Goal: Information Seeking & Learning: Learn about a topic

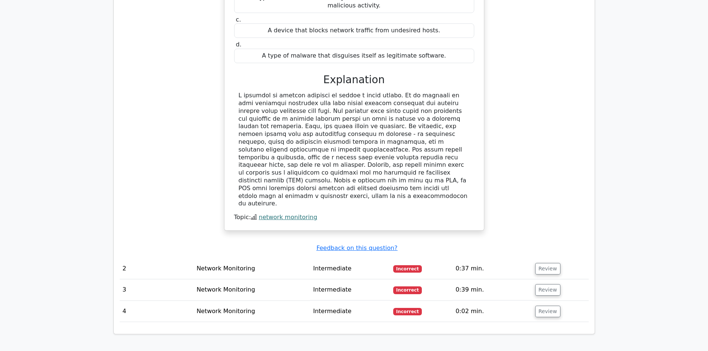
scroll to position [706, 0]
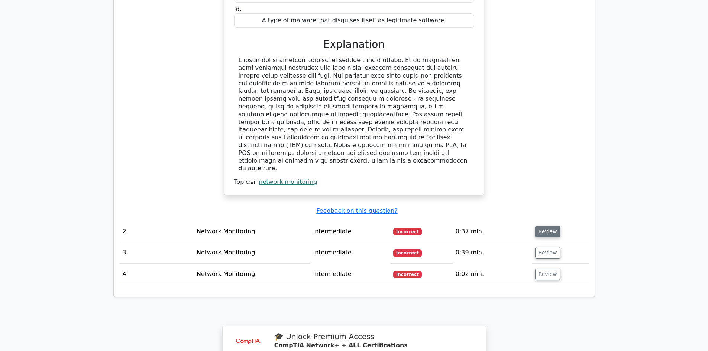
click at [539, 226] on button "Review" at bounding box center [547, 232] width 25 height 12
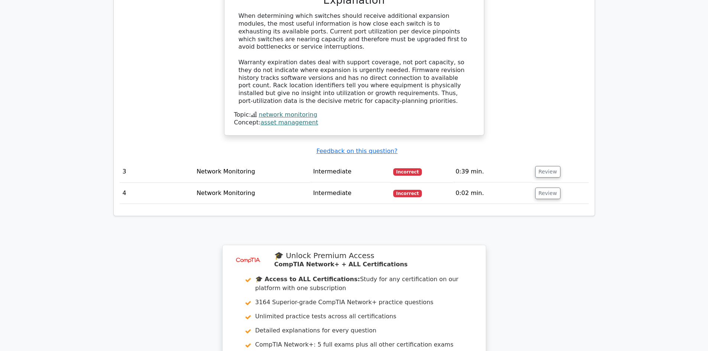
scroll to position [1281, 0]
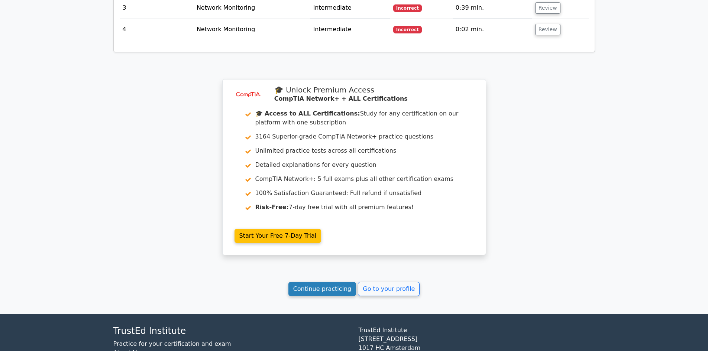
click at [314, 282] on link "Continue practicing" at bounding box center [322, 289] width 68 height 14
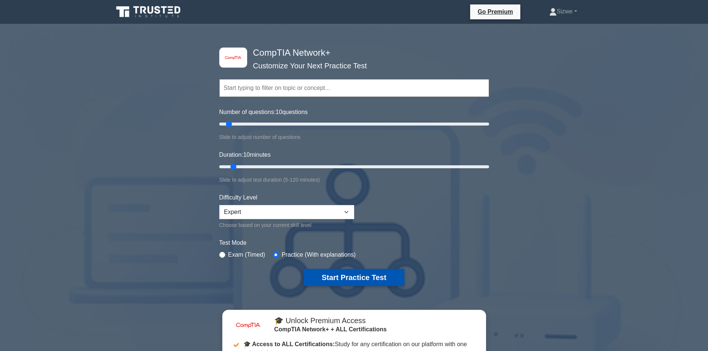
click at [354, 278] on button "Start Practice Test" at bounding box center [354, 277] width 100 height 17
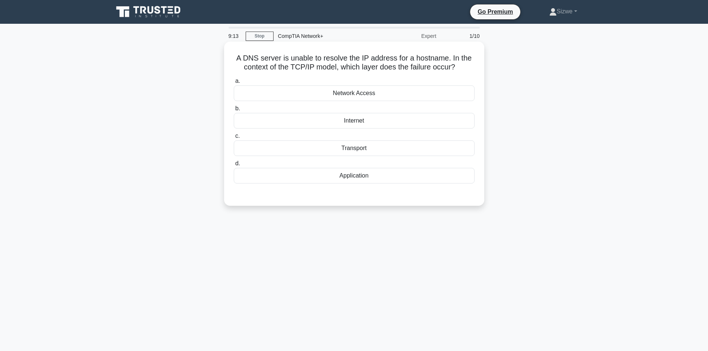
click at [362, 153] on div "Transport" at bounding box center [354, 149] width 241 height 16
click at [234, 139] on input "c. Transport" at bounding box center [234, 136] width 0 height 5
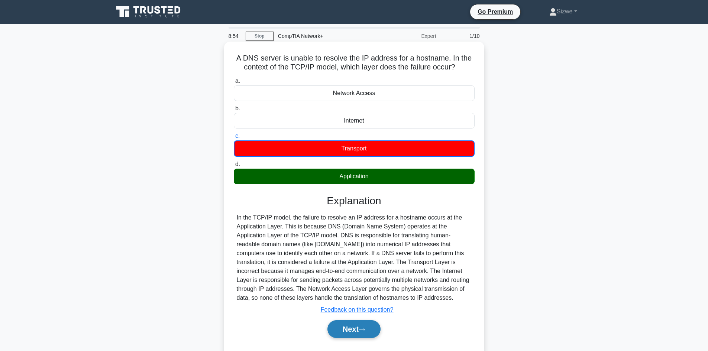
click at [352, 329] on button "Next" at bounding box center [353, 329] width 53 height 18
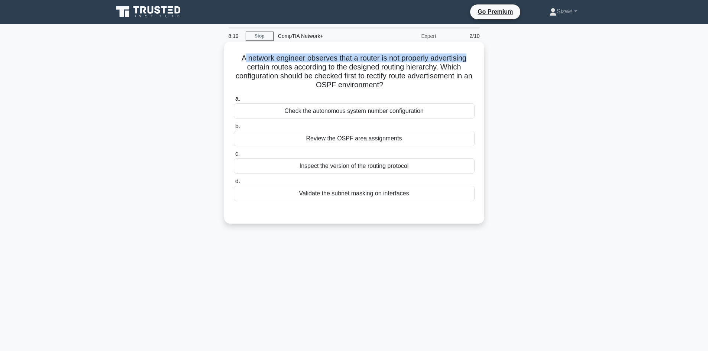
drag, startPoint x: 471, startPoint y: 62, endPoint x: 241, endPoint y: 54, distance: 229.9
click at [241, 54] on h5 "A network engineer observes that a router is not properly advertising certain r…" at bounding box center [354, 72] width 242 height 36
click at [374, 142] on div "Review the OSPF area assignments" at bounding box center [354, 139] width 241 height 16
click at [234, 129] on input "b. Review the OSPF area assignments" at bounding box center [234, 126] width 0 height 5
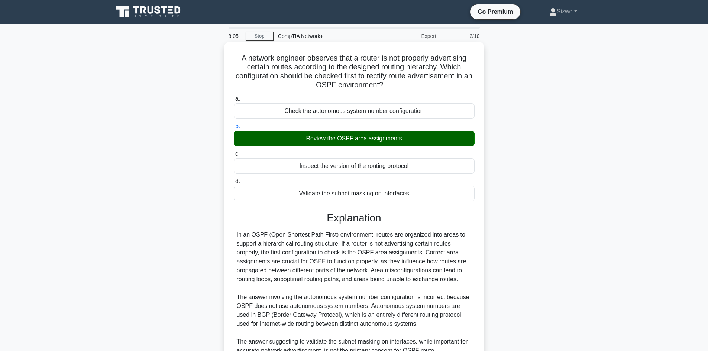
scroll to position [134, 0]
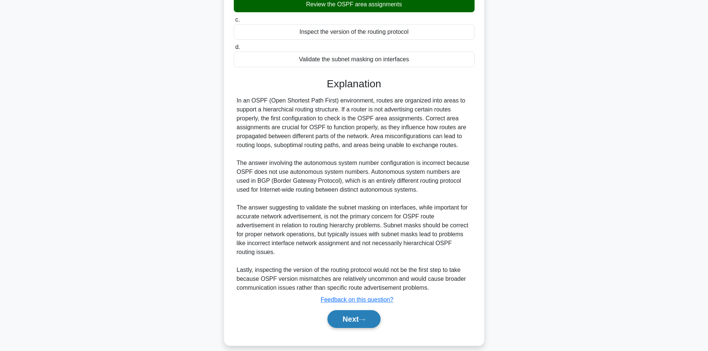
click at [354, 313] on button "Next" at bounding box center [353, 319] width 53 height 18
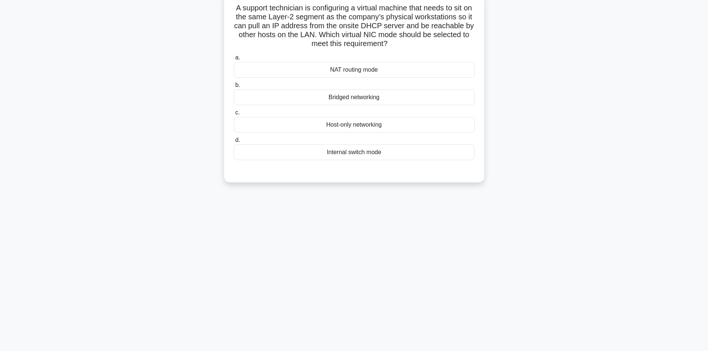
scroll to position [0, 0]
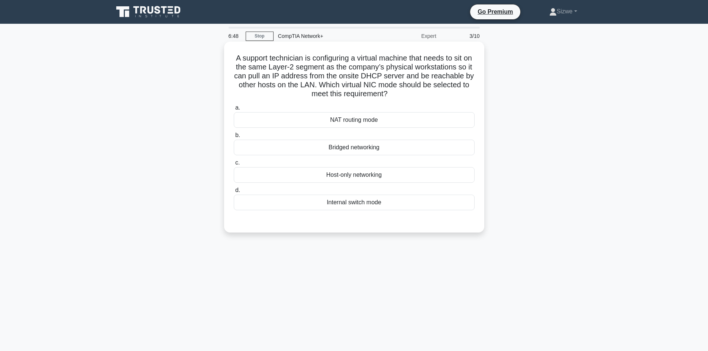
click at [350, 204] on div "Internal switch mode" at bounding box center [354, 203] width 241 height 16
click at [234, 193] on input "d. Internal switch mode" at bounding box center [234, 190] width 0 height 5
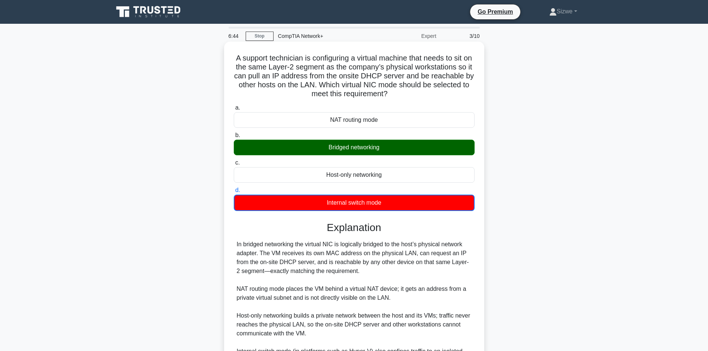
scroll to position [90, 0]
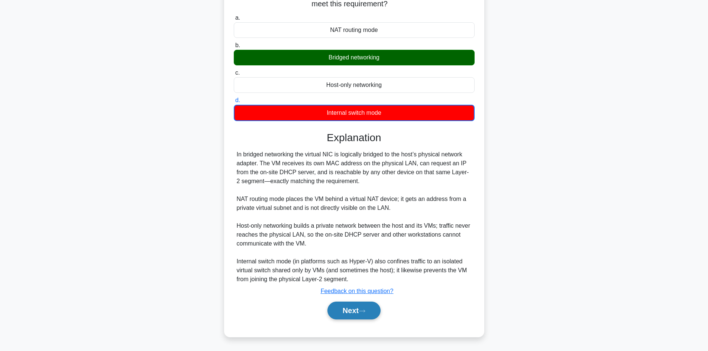
click at [356, 313] on button "Next" at bounding box center [353, 311] width 53 height 18
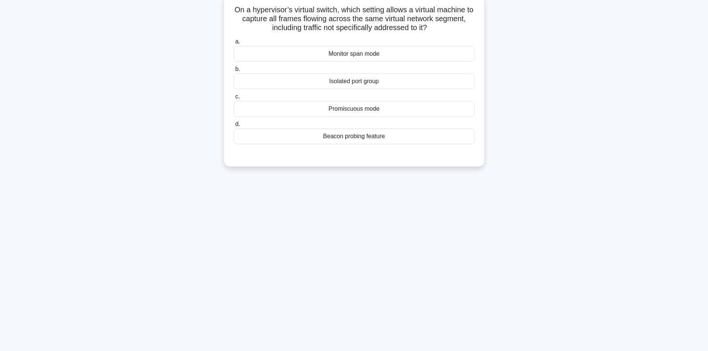
scroll to position [0, 0]
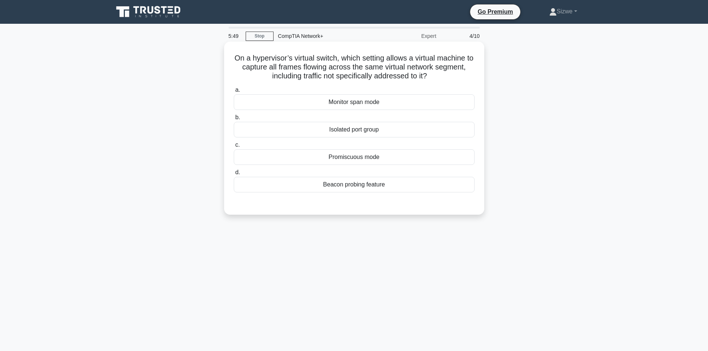
click at [349, 105] on div "Monitor span mode" at bounding box center [354, 102] width 241 height 16
click at [234, 93] on input "a. Monitor span mode" at bounding box center [234, 90] width 0 height 5
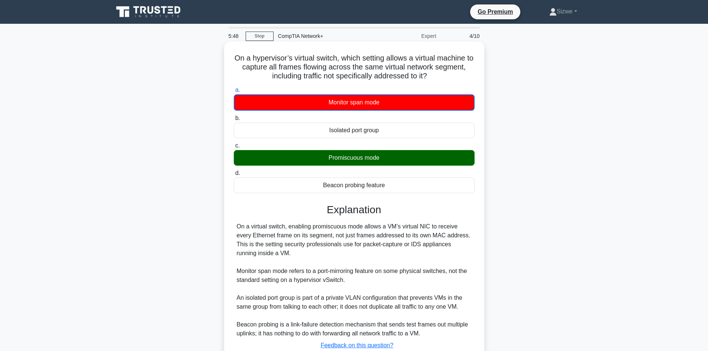
scroll to position [55, 0]
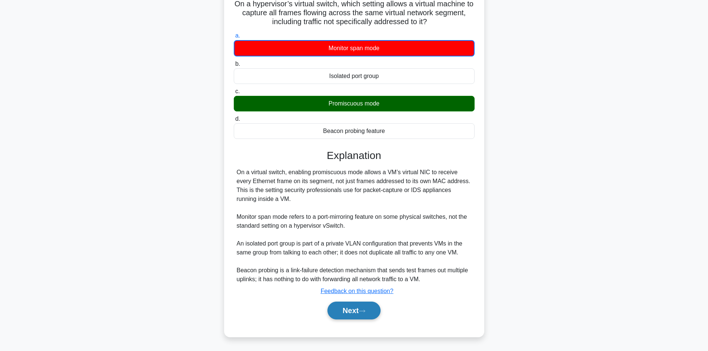
click at [356, 313] on button "Next" at bounding box center [353, 311] width 53 height 18
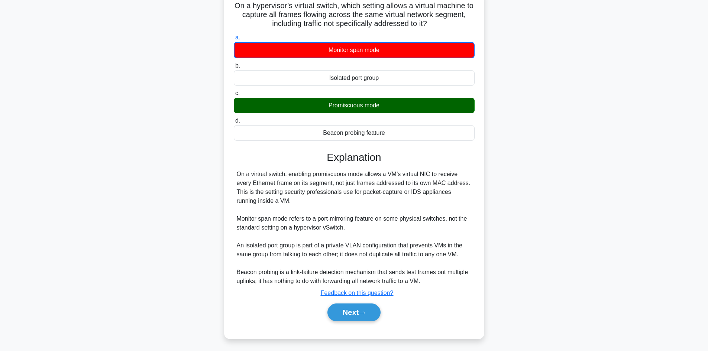
scroll to position [50, 0]
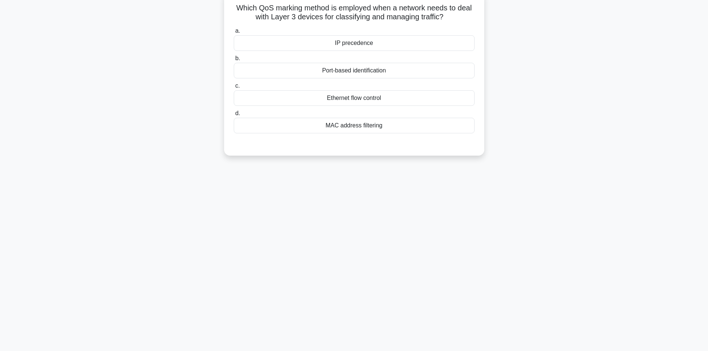
click at [347, 120] on div "MAC address filtering" at bounding box center [354, 126] width 241 height 16
click at [234, 116] on input "d. MAC address filtering" at bounding box center [234, 113] width 0 height 5
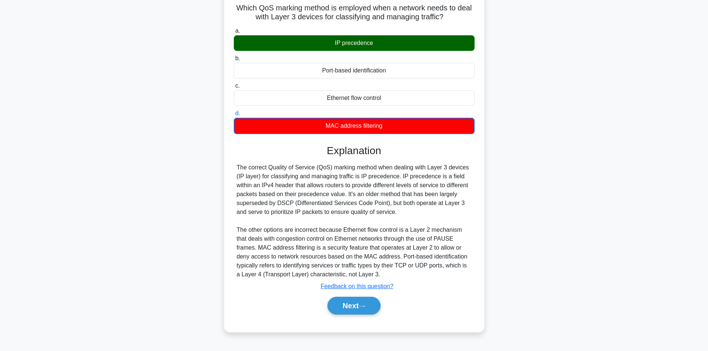
scroll to position [0, 0]
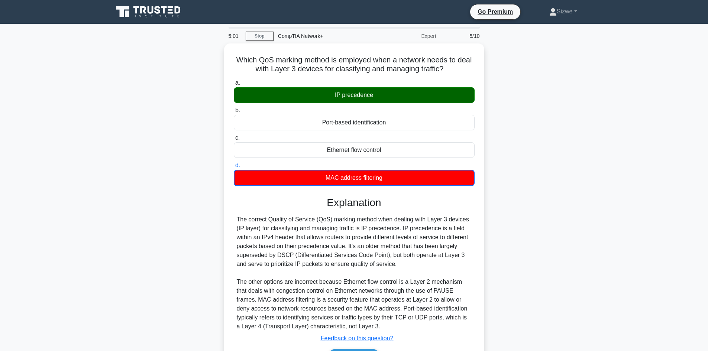
click at [159, 4] on link at bounding box center [148, 12] width 71 height 18
